Goal: Transaction & Acquisition: Purchase product/service

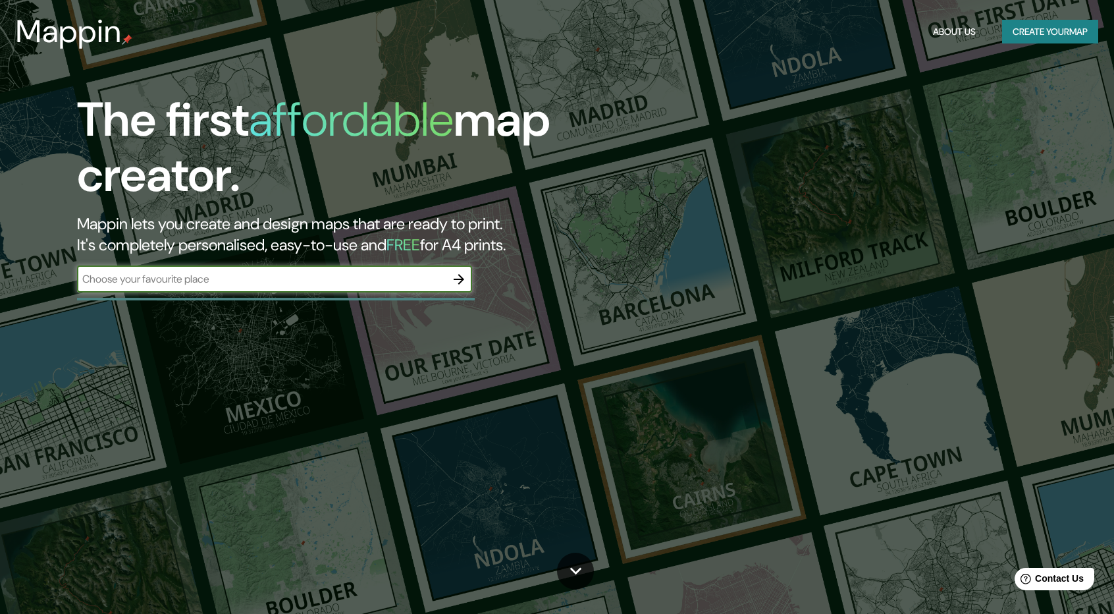
click at [217, 279] on input "text" at bounding box center [261, 278] width 369 height 15
type input "[GEOGRAPHIC_DATA]"
click at [460, 279] on icon "button" at bounding box center [459, 279] width 11 height 11
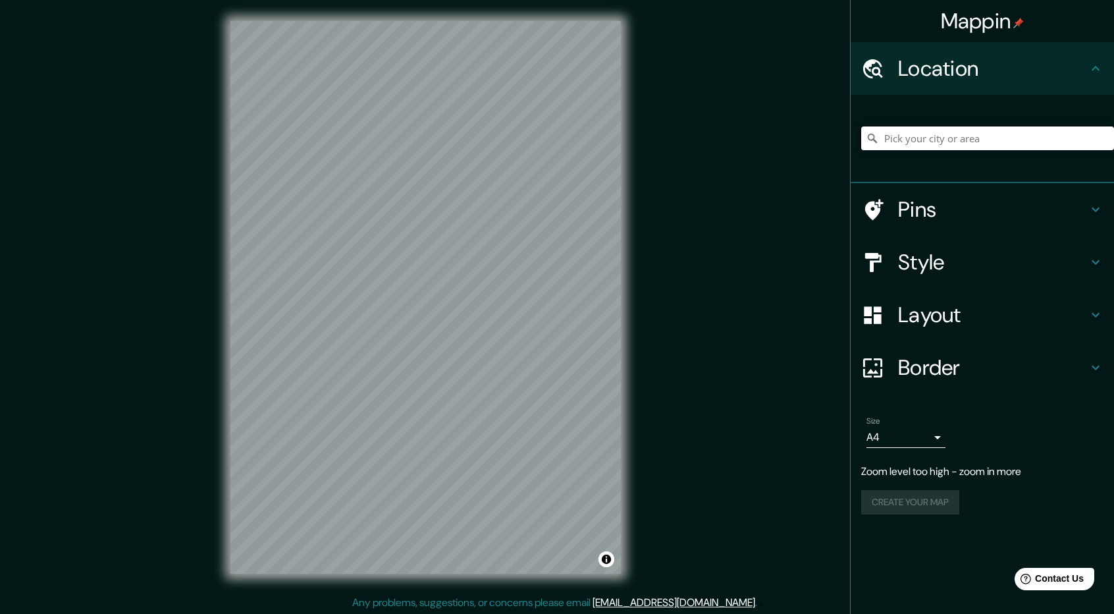
click at [938, 136] on input "Pick your city or area" at bounding box center [987, 138] width 253 height 24
paste input "[GEOGRAPHIC_DATA]"
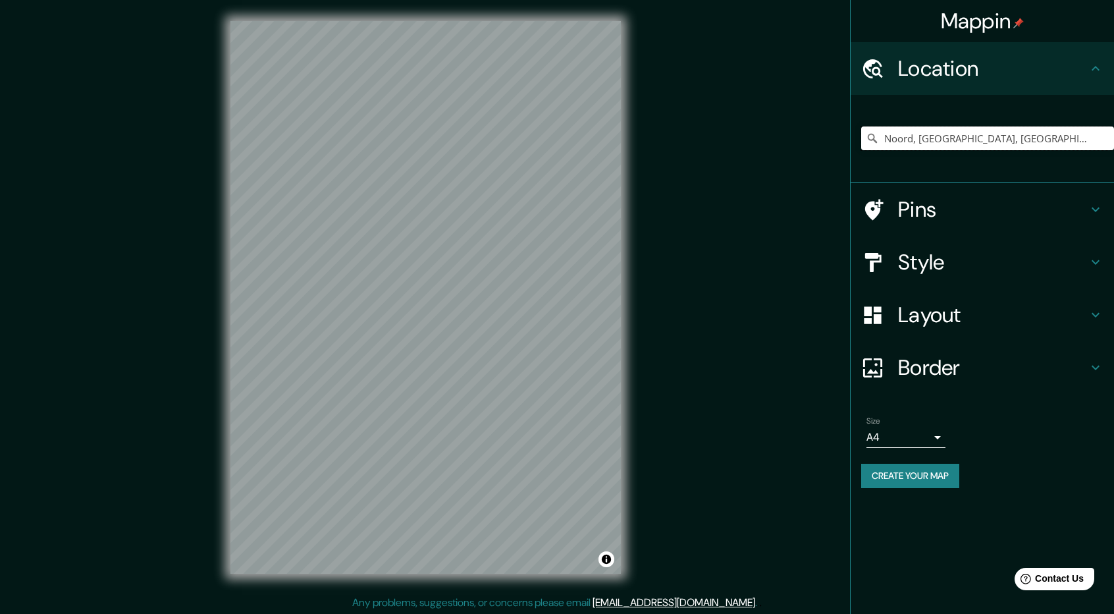
type input "Noord, [GEOGRAPHIC_DATA], [GEOGRAPHIC_DATA], [GEOGRAPHIC_DATA]"
click at [1106, 138] on icon "Clear" at bounding box center [1103, 138] width 11 height 11
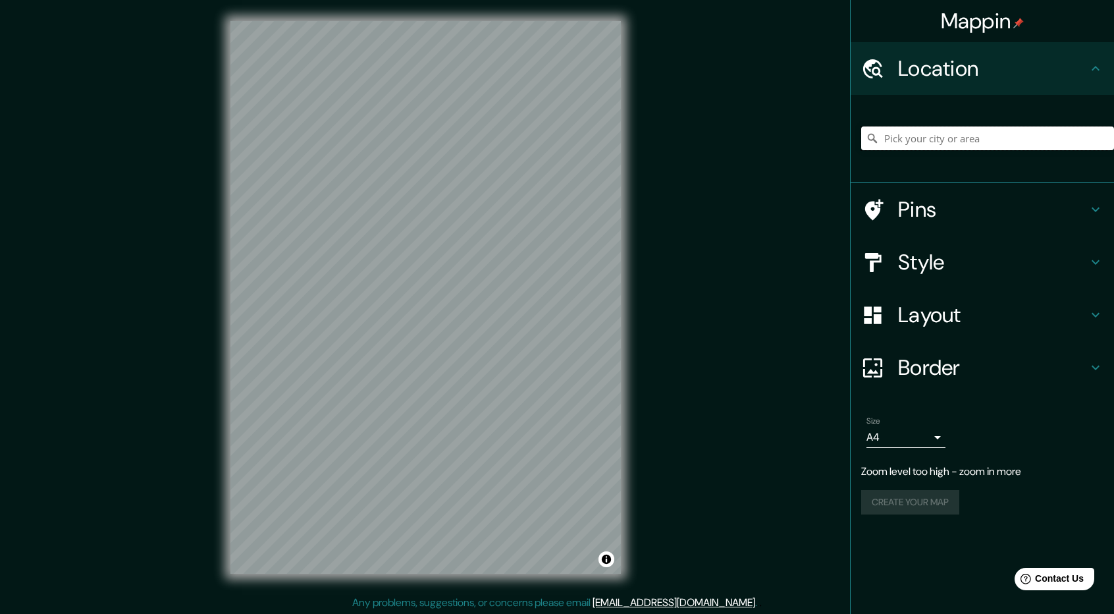
click at [1007, 139] on input "Pick your city or area" at bounding box center [987, 138] width 253 height 24
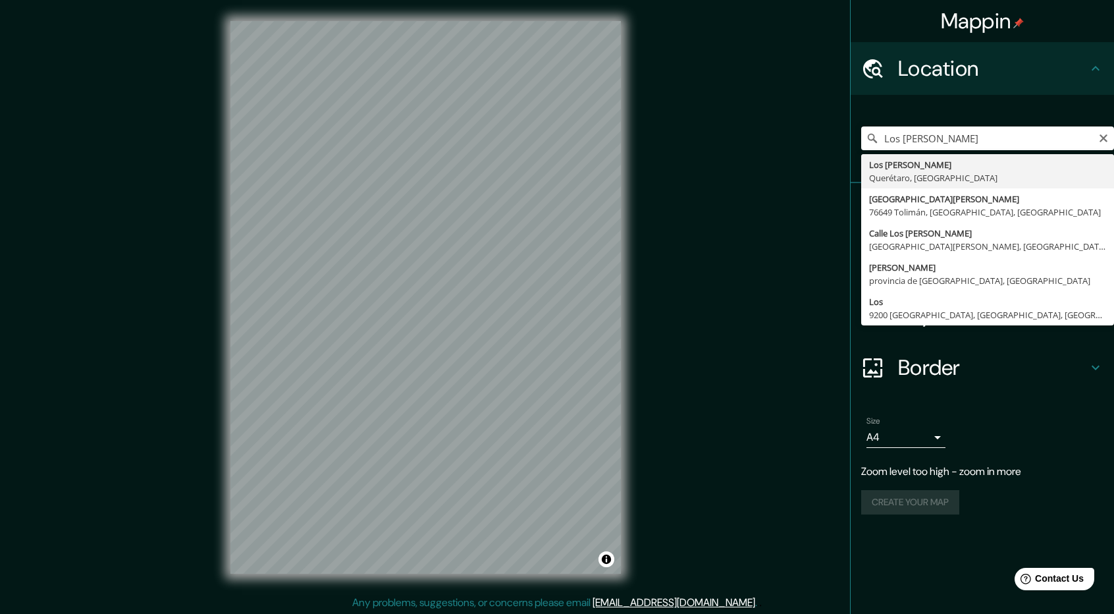
type input "Los [PERSON_NAME], [GEOGRAPHIC_DATA], [GEOGRAPHIC_DATA]"
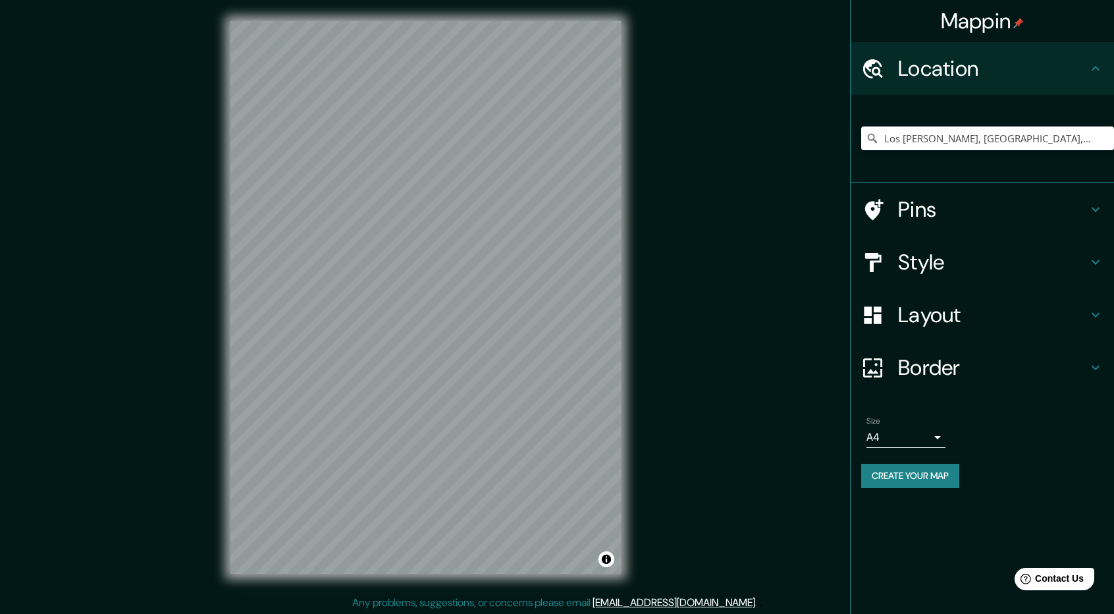
click at [942, 439] on body "Mappin Location [GEOGRAPHIC_DATA][PERSON_NAME], [GEOGRAPHIC_DATA], [GEOGRAPHIC_…" at bounding box center [557, 307] width 1114 height 614
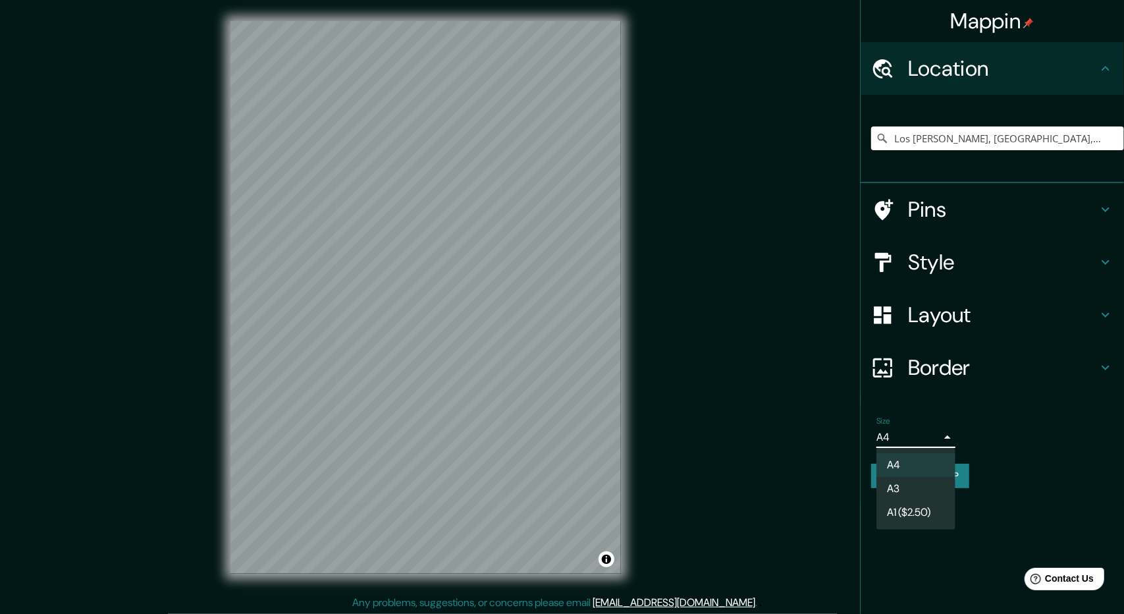
click at [979, 427] on div at bounding box center [562, 307] width 1124 height 614
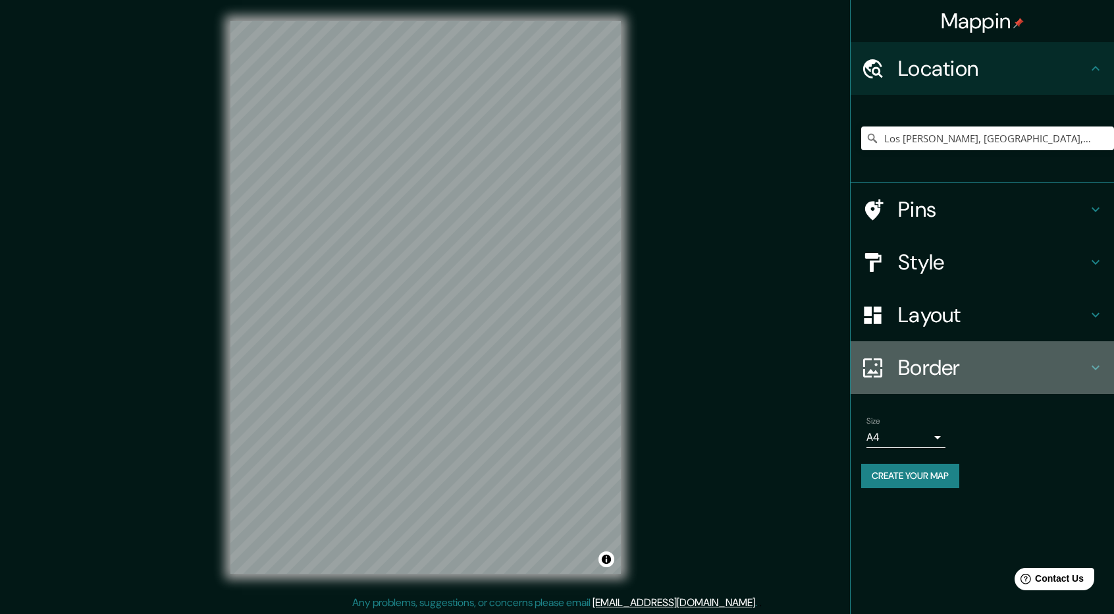
click at [943, 373] on h4 "Border" at bounding box center [993, 367] width 190 height 26
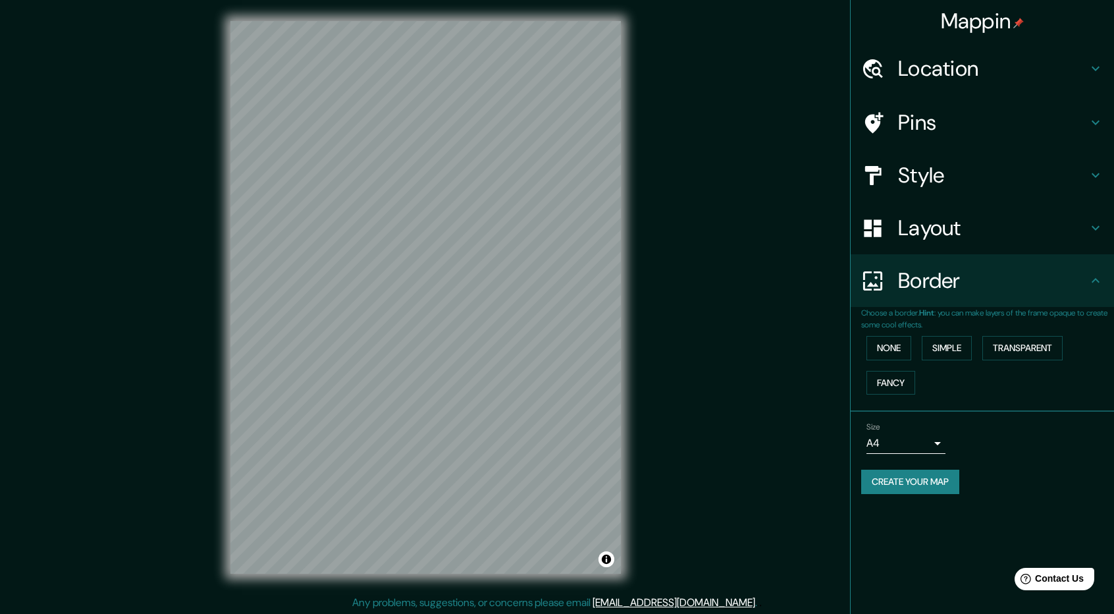
click at [1001, 279] on h4 "Border" at bounding box center [993, 280] width 190 height 26
click at [951, 232] on h4 "Layout" at bounding box center [993, 228] width 190 height 26
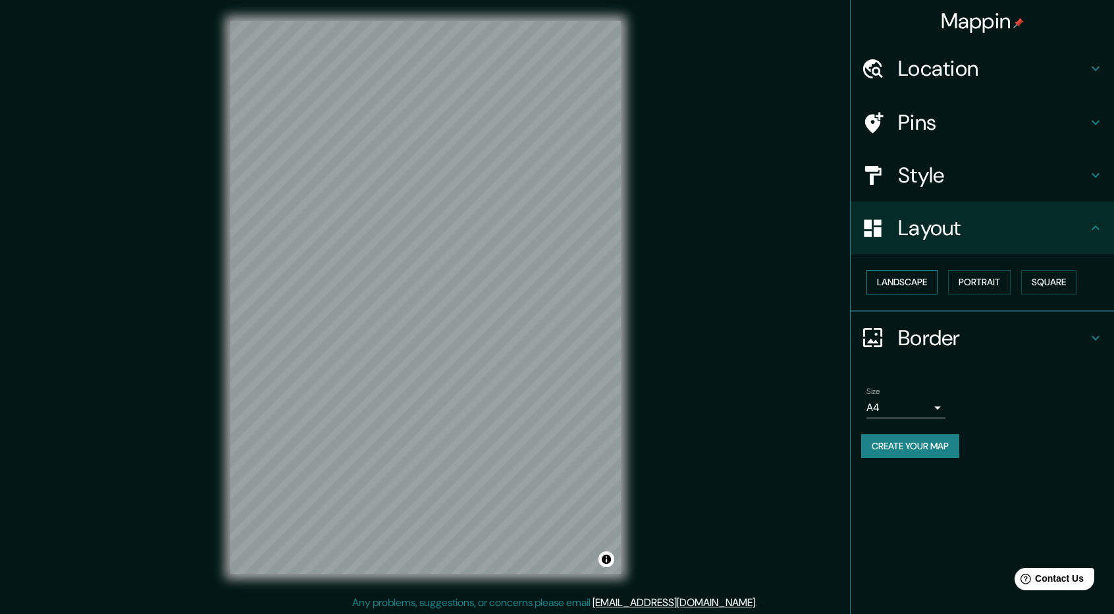
click at [926, 279] on button "Landscape" at bounding box center [902, 282] width 71 height 24
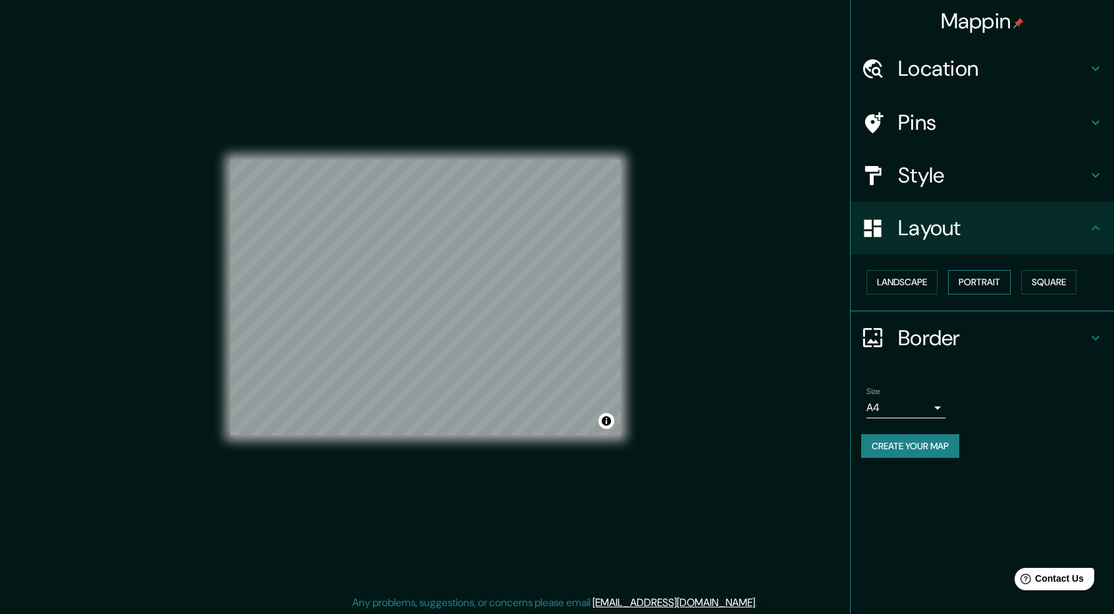
click at [972, 283] on button "Portrait" at bounding box center [979, 282] width 63 height 24
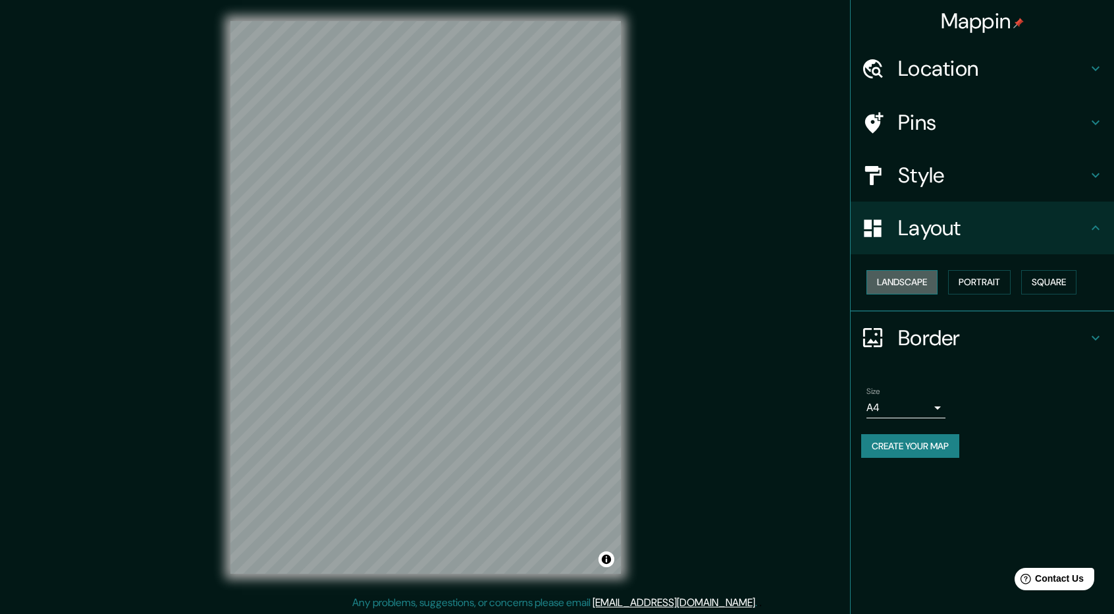
click at [930, 281] on button "Landscape" at bounding box center [902, 282] width 71 height 24
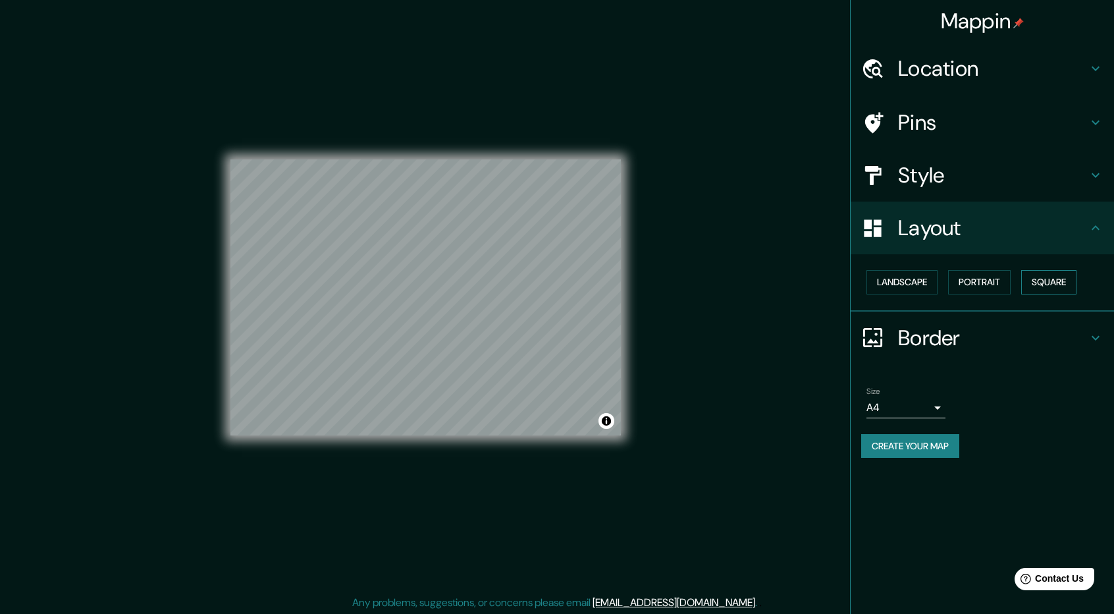
click at [1054, 276] on button "Square" at bounding box center [1048, 282] width 55 height 24
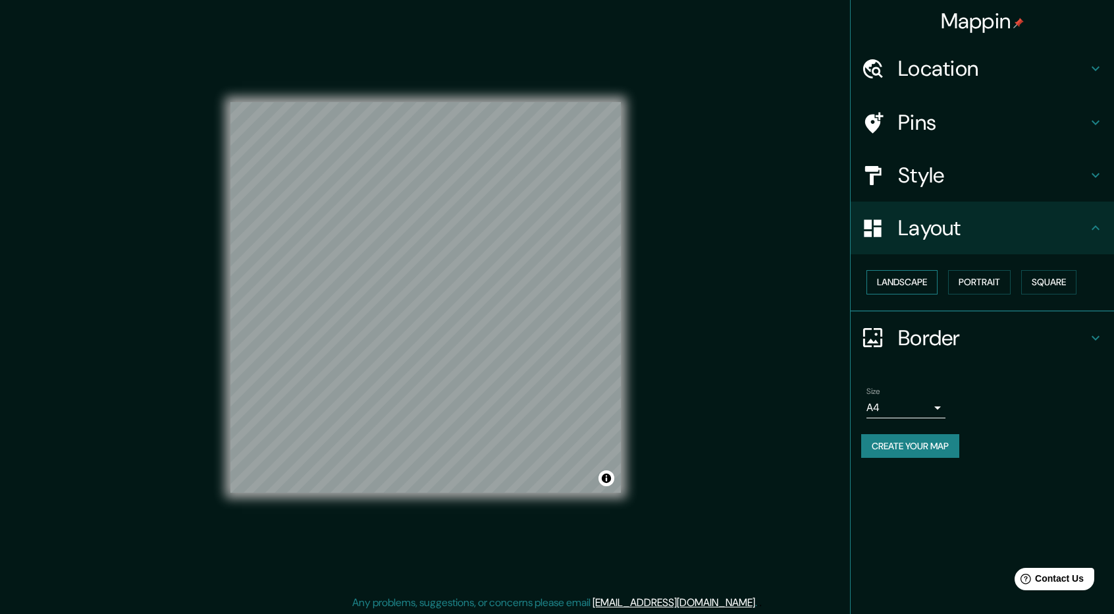
click at [896, 284] on button "Landscape" at bounding box center [902, 282] width 71 height 24
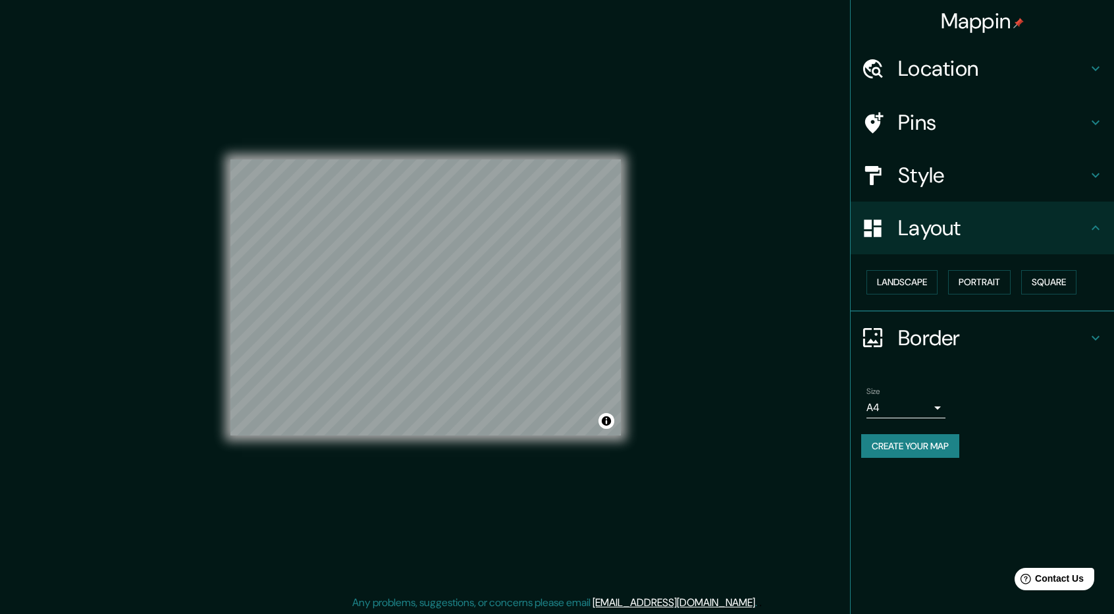
click at [918, 181] on h4 "Style" at bounding box center [993, 175] width 190 height 26
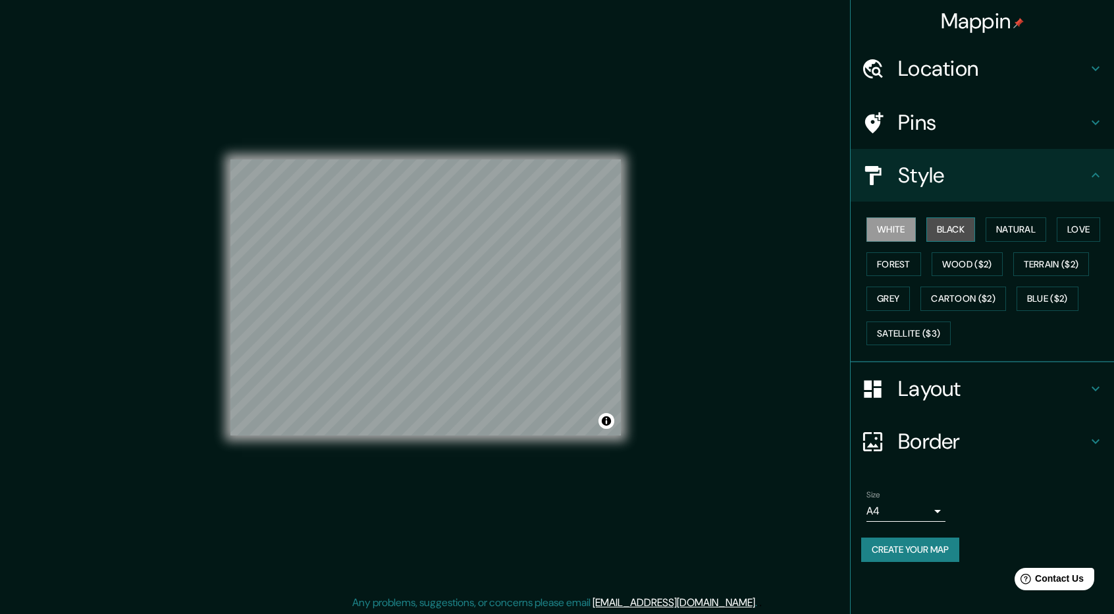
click at [948, 230] on button "Black" at bounding box center [951, 229] width 49 height 24
click at [894, 228] on button "White" at bounding box center [891, 229] width 49 height 24
click at [894, 257] on button "Forest" at bounding box center [894, 264] width 55 height 24
click at [954, 262] on button "Wood ($2)" at bounding box center [967, 264] width 71 height 24
click at [1052, 265] on button "Terrain ($2)" at bounding box center [1051, 264] width 76 height 24
